Goal: Task Accomplishment & Management: Complete application form

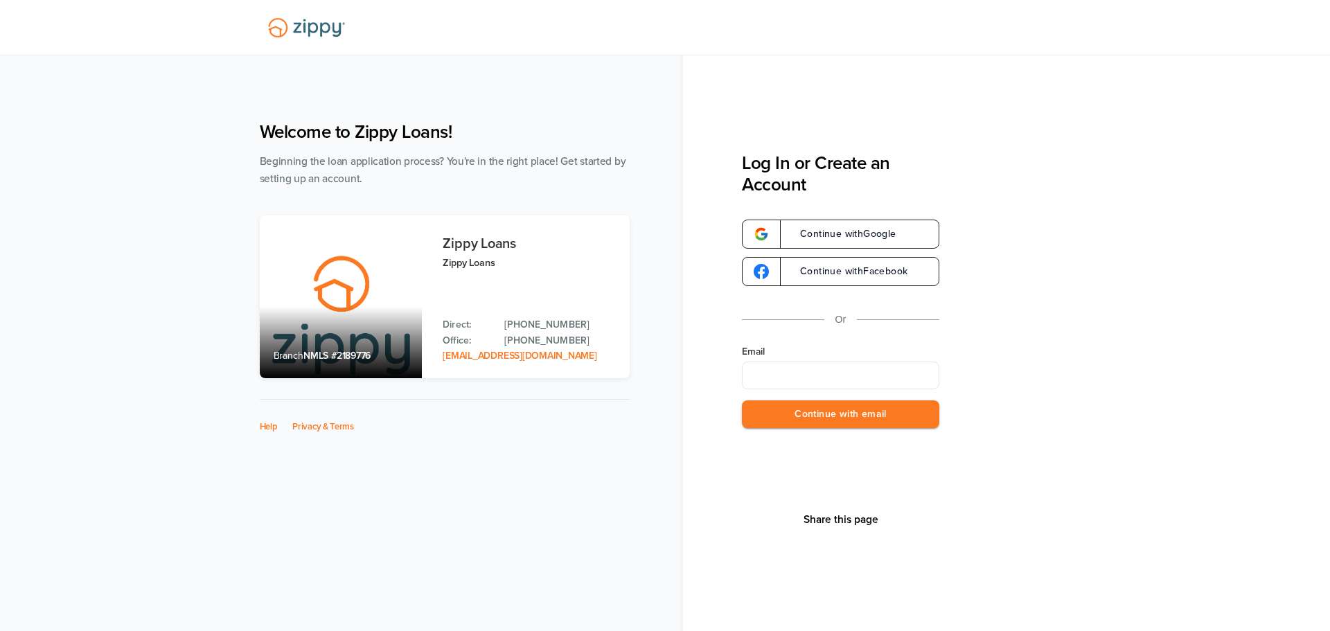
click at [824, 369] on input "Email" at bounding box center [840, 376] width 197 height 28
type input "*"
type input "**********"
click at [774, 409] on button "Continue with email" at bounding box center [840, 414] width 197 height 28
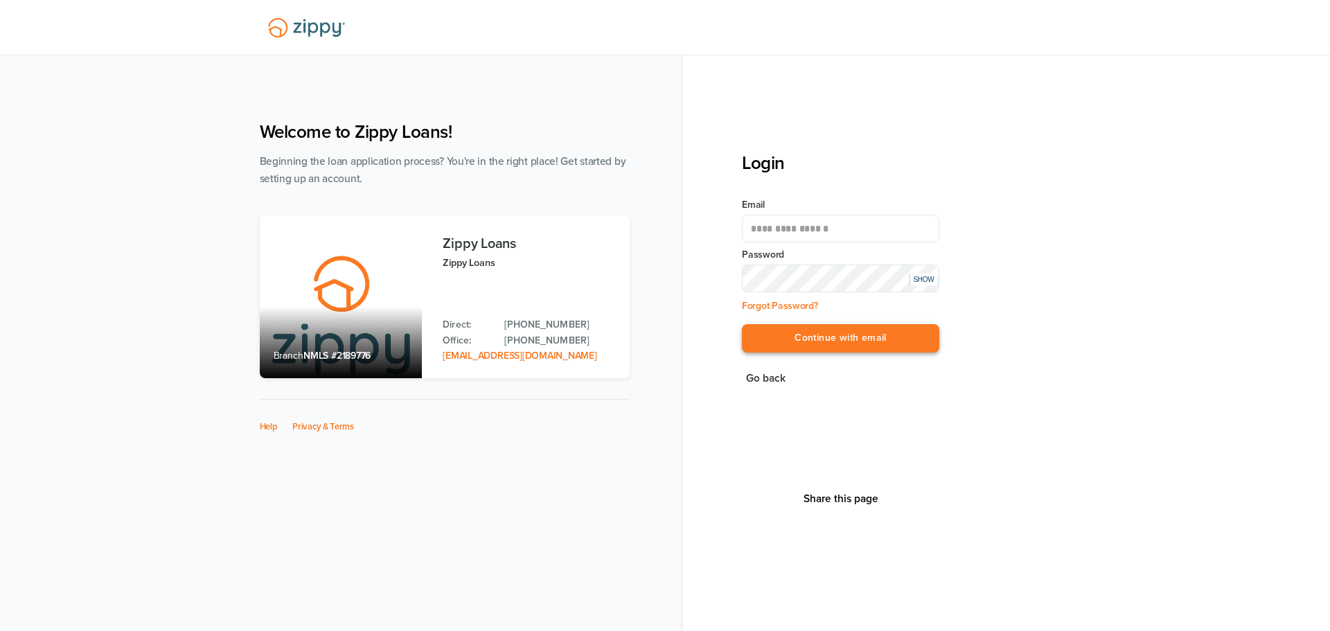
click at [837, 342] on button "Continue with email" at bounding box center [840, 338] width 197 height 28
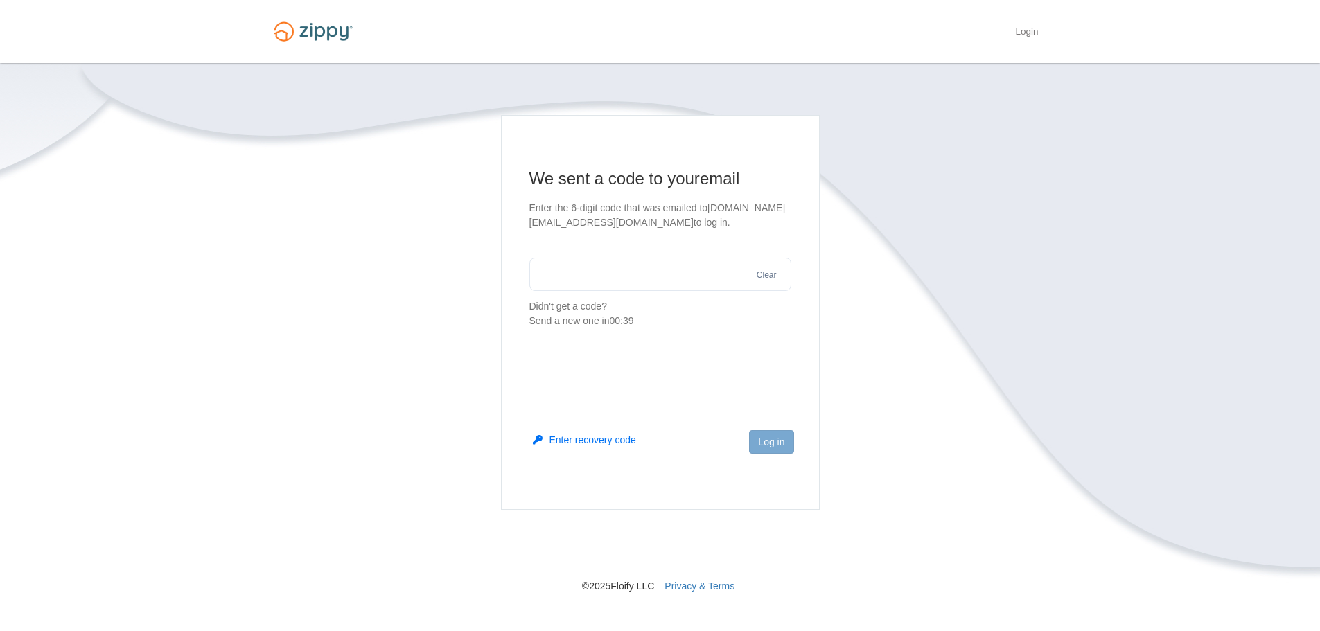
click at [733, 274] on input "text" at bounding box center [660, 274] width 262 height 33
type input "******"
click at [772, 434] on button "Log in" at bounding box center [771, 442] width 44 height 24
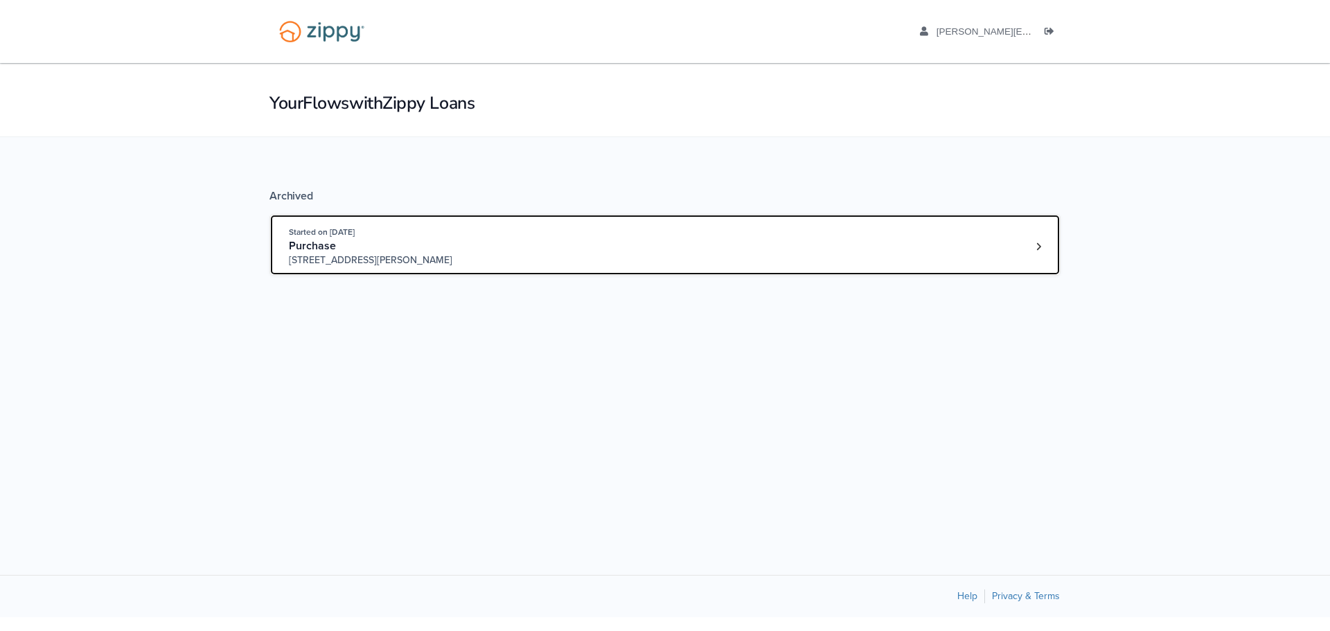
click at [360, 252] on div "Purchase" at bounding box center [394, 246] width 211 height 15
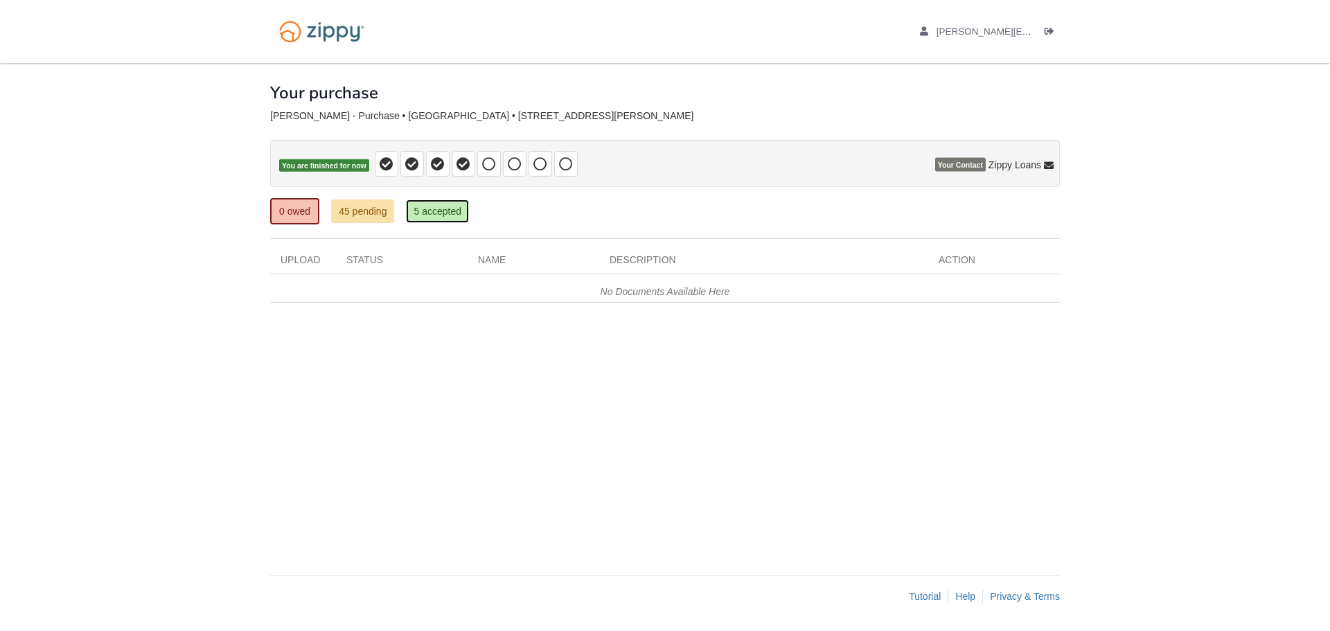
click at [439, 216] on link "5 accepted" at bounding box center [437, 212] width 63 height 24
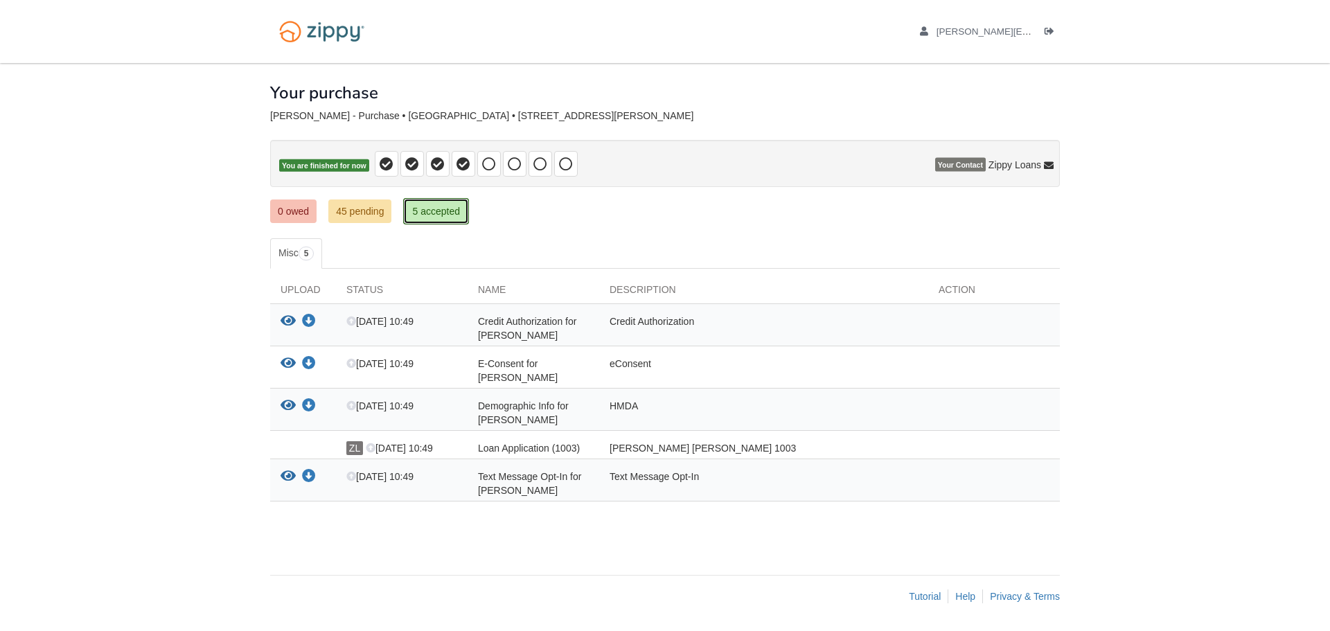
click at [440, 208] on link "5 accepted" at bounding box center [436, 211] width 66 height 26
click at [508, 448] on span "Loan Application (1003)" at bounding box center [529, 448] width 102 height 11
click at [637, 448] on div "[PERSON_NAME] [PERSON_NAME] 1003" at bounding box center [763, 448] width 329 height 14
drag, startPoint x: 521, startPoint y: 484, endPoint x: 515, endPoint y: 472, distance: 12.7
click at [520, 484] on div "Text Message Opt-In for [PERSON_NAME]" at bounding box center [534, 484] width 132 height 28
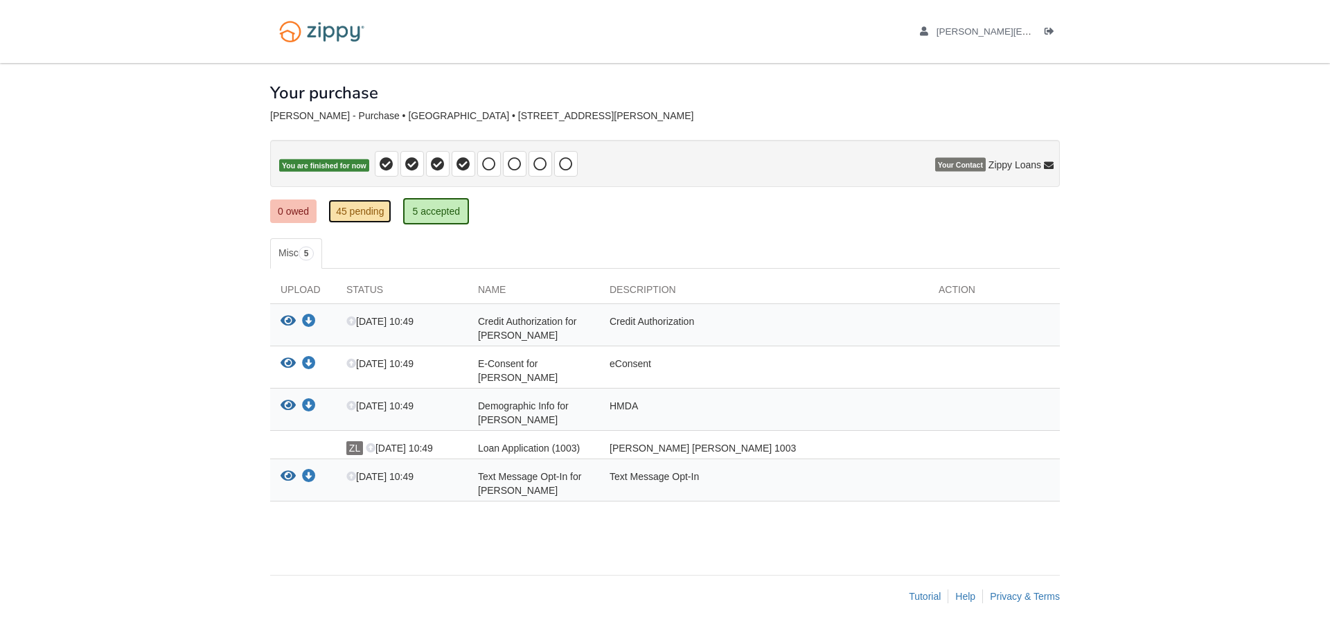
click at [364, 215] on link "45 pending" at bounding box center [359, 212] width 63 height 24
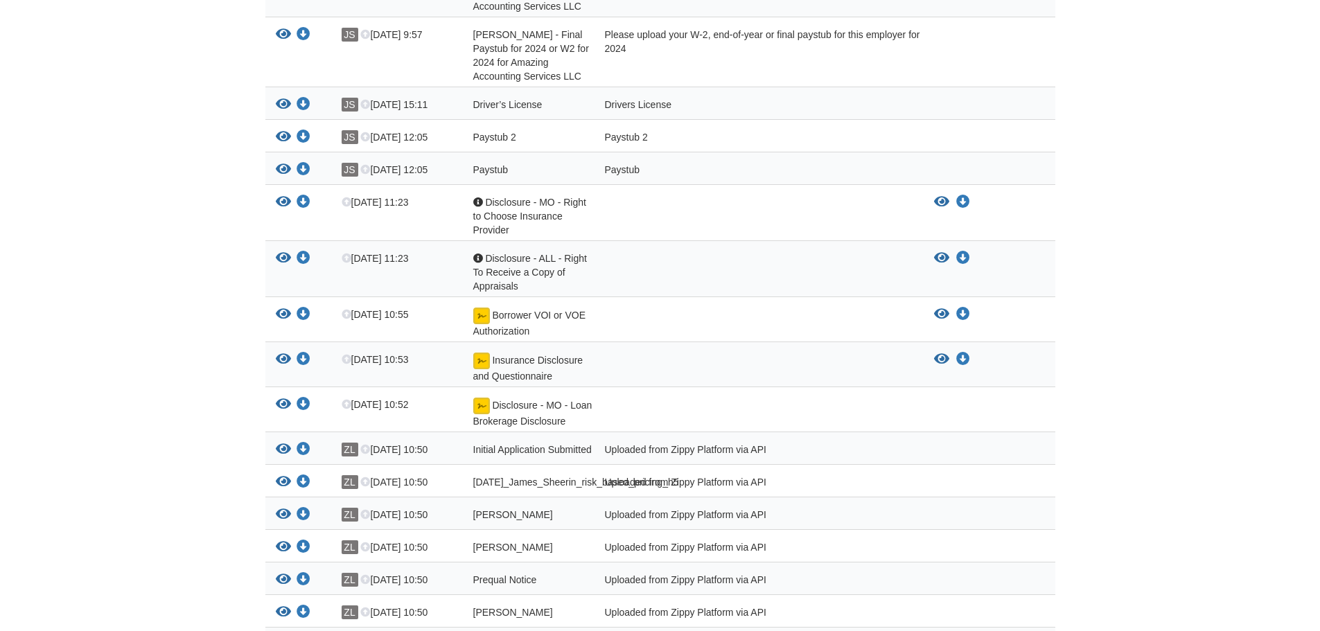
scroll to position [1873, 0]
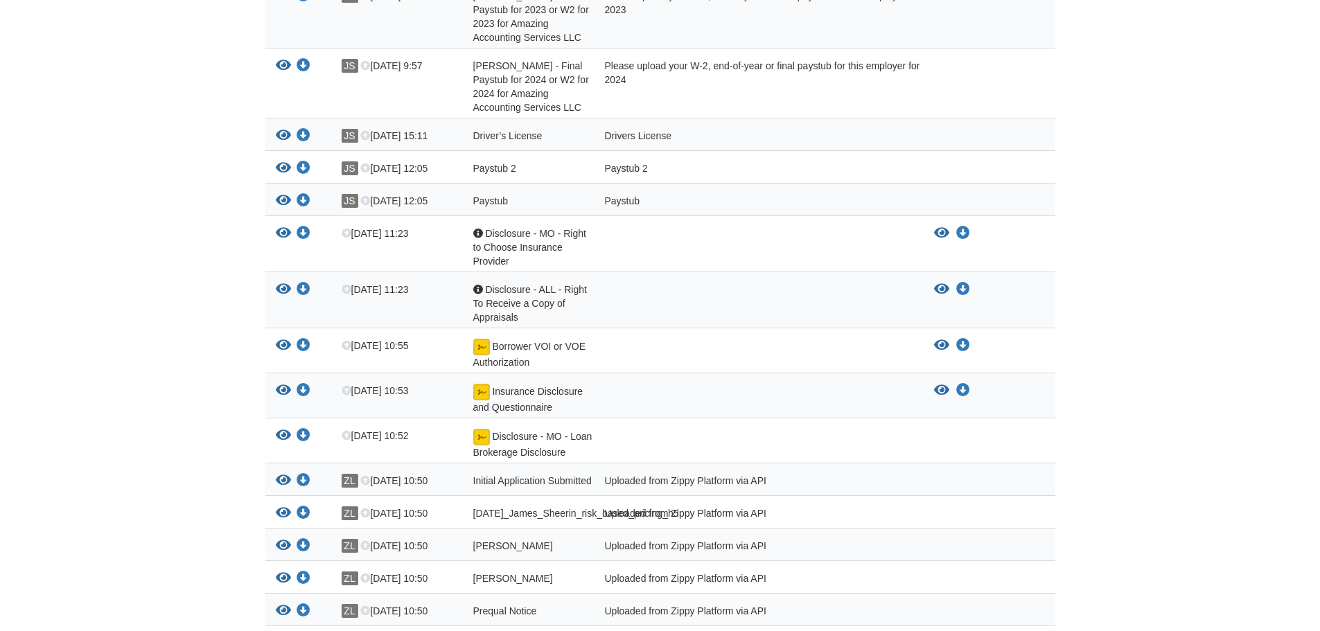
click at [534, 475] on span "Initial Application Submitted" at bounding box center [532, 480] width 118 height 11
click at [514, 429] on div "Disclosure - MO - Loan Brokerage Disclosure" at bounding box center [529, 444] width 132 height 30
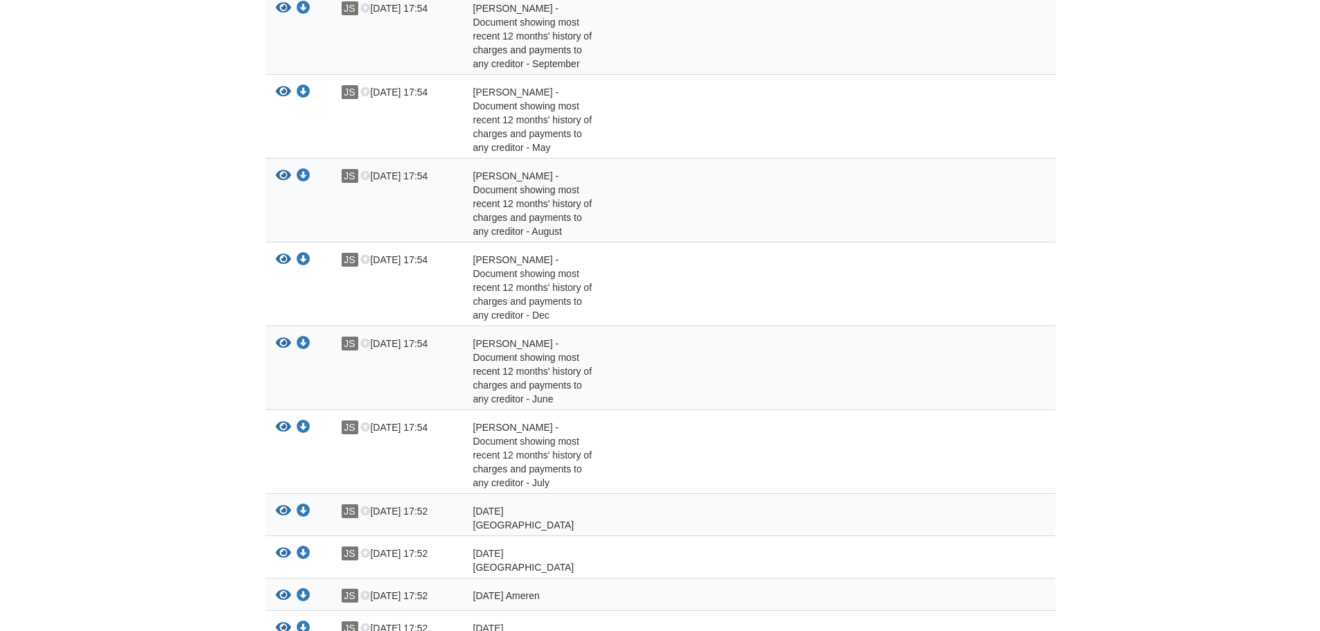
scroll to position [488, 0]
